Goal: Transaction & Acquisition: Download file/media

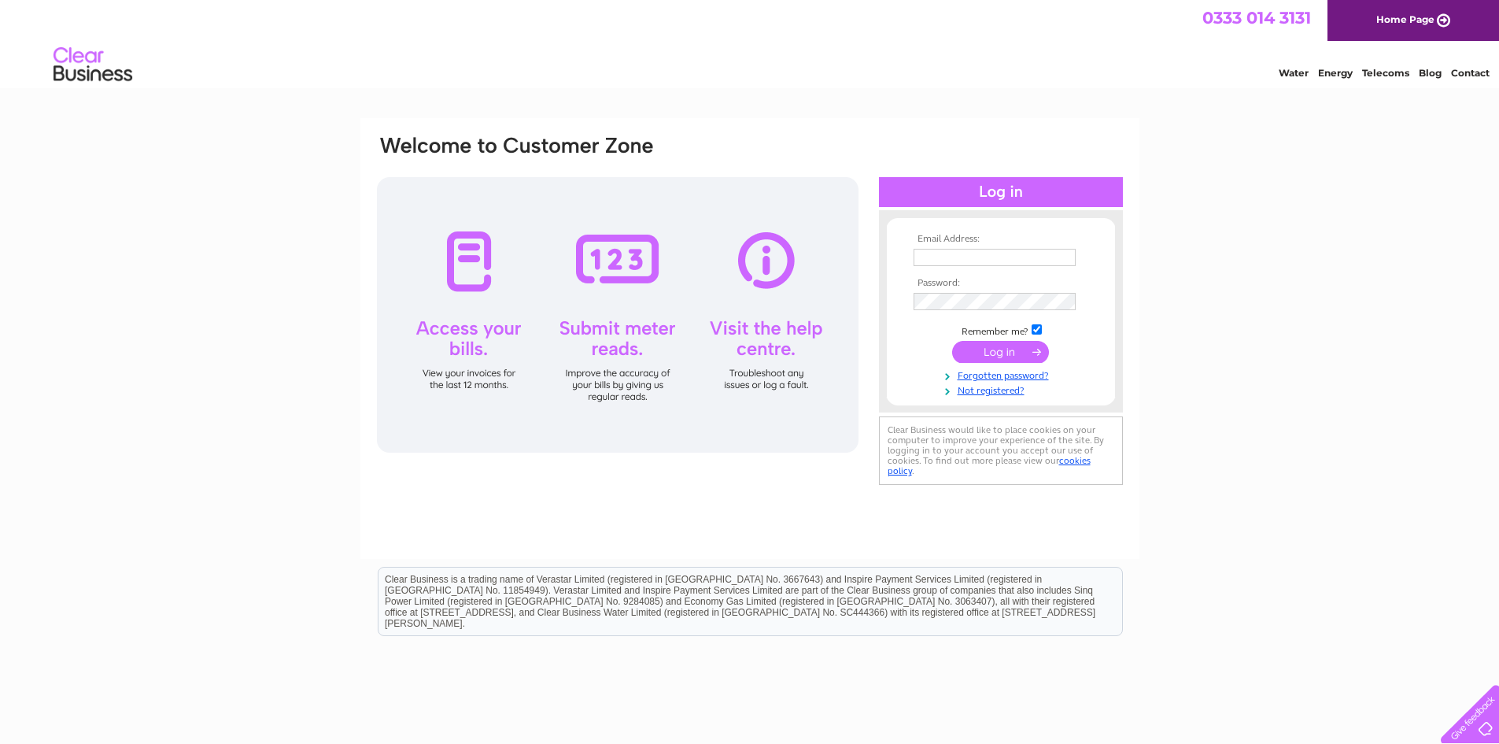
click at [928, 257] on input "text" at bounding box center [995, 257] width 162 height 17
type input "info@maskameandtait.com"
click at [1006, 354] on input "submit" at bounding box center [1000, 353] width 97 height 22
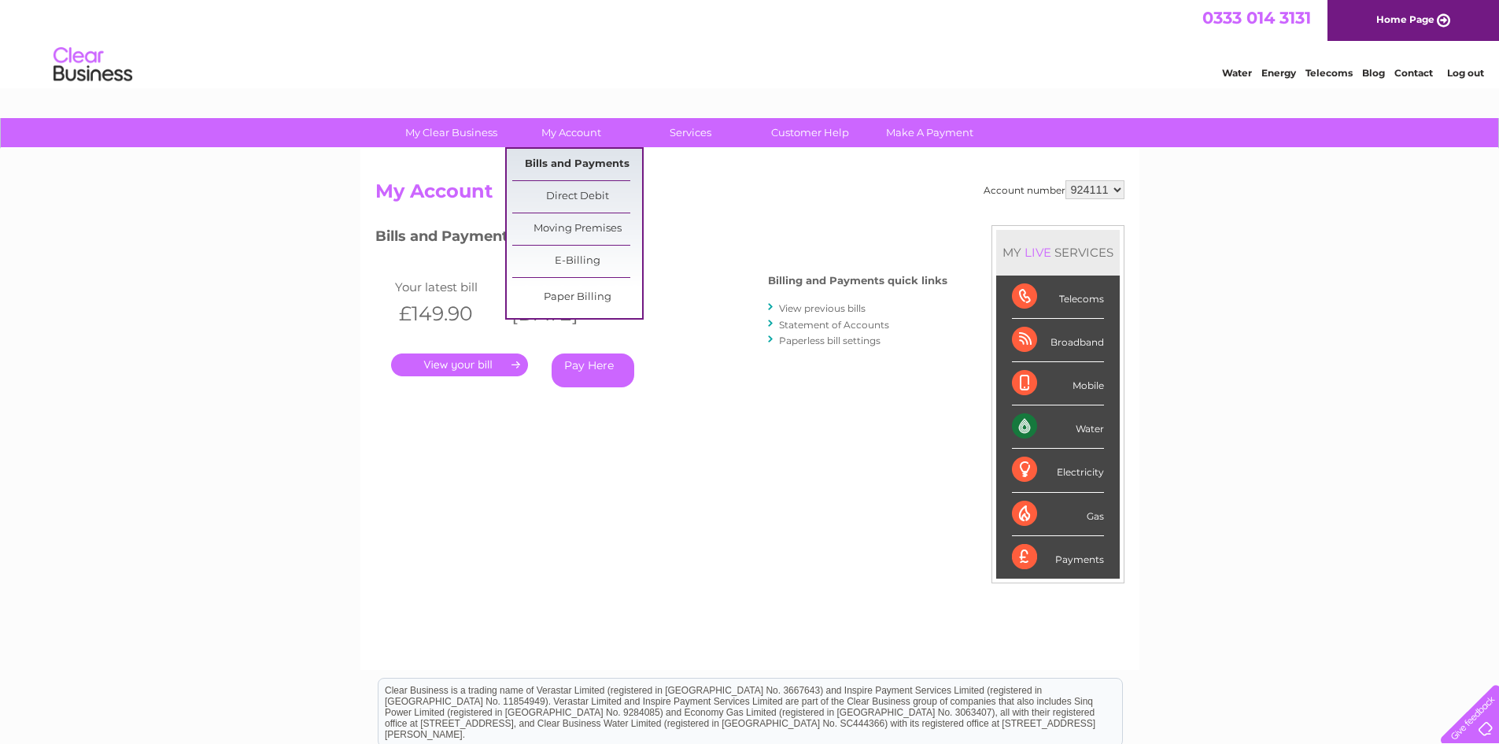
click at [574, 157] on link "Bills and Payments" at bounding box center [577, 164] width 130 height 31
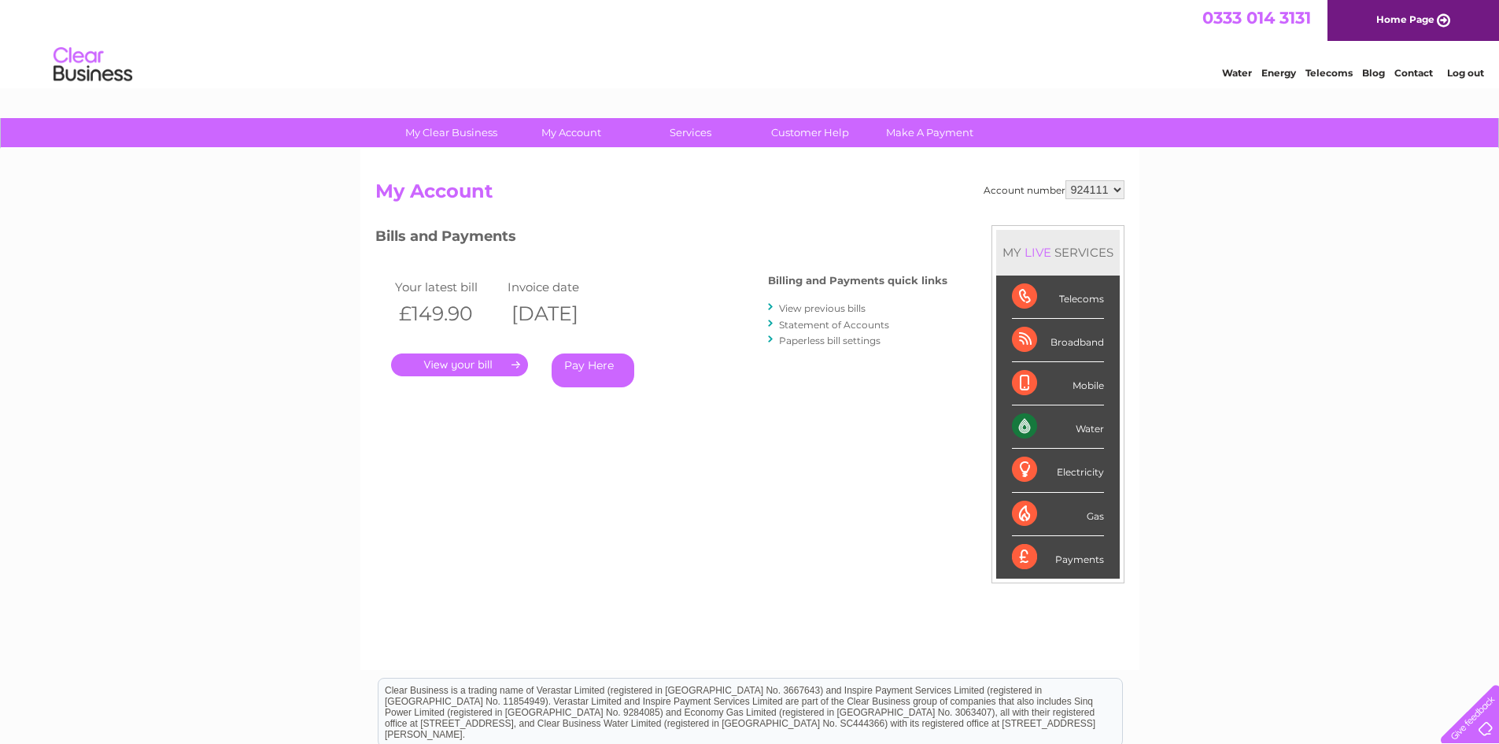
click at [500, 368] on link "." at bounding box center [459, 364] width 137 height 23
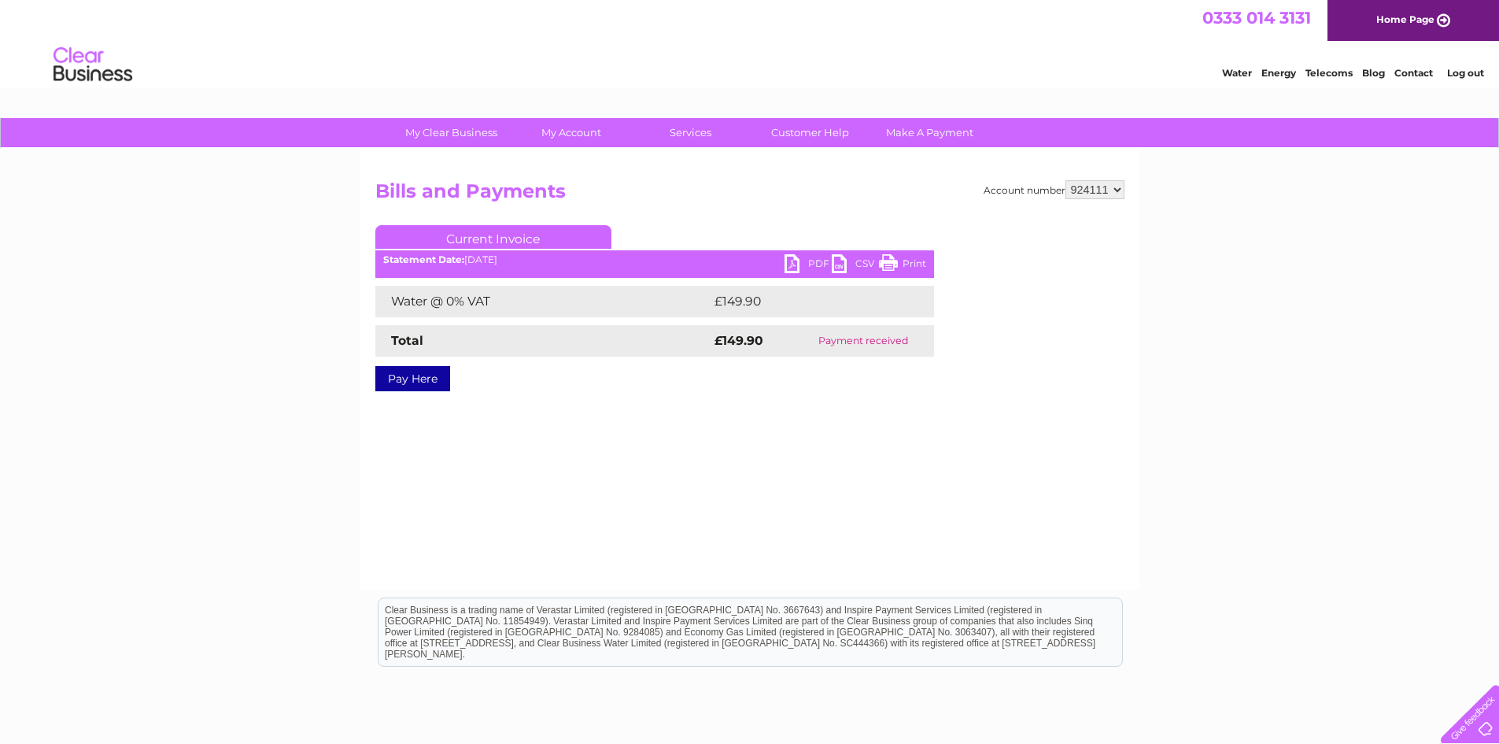
click at [796, 266] on link "PDF" at bounding box center [808, 265] width 47 height 23
